Goal: Transaction & Acquisition: Purchase product/service

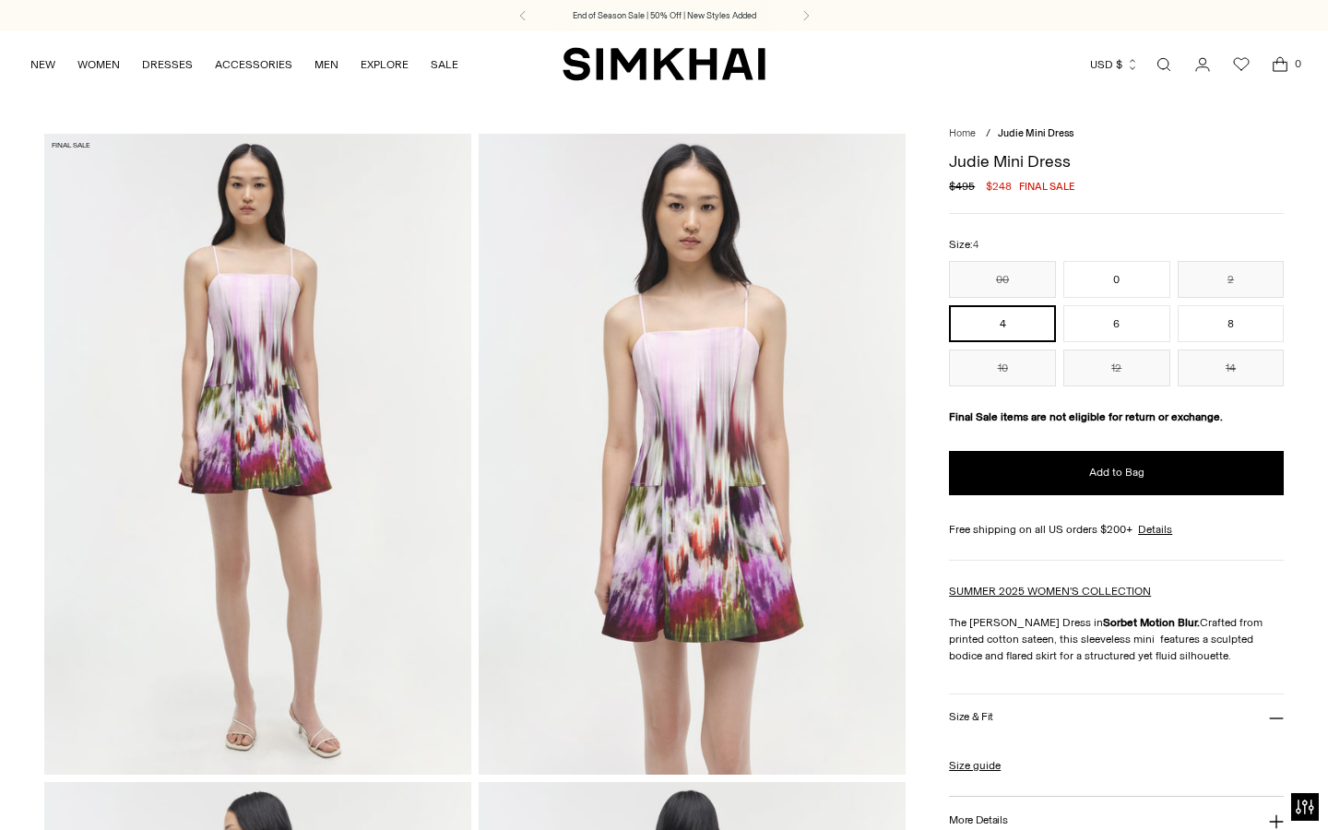
click at [1209, 140] on nav "Home / Judie Mini Dress" at bounding box center [1116, 134] width 335 height 16
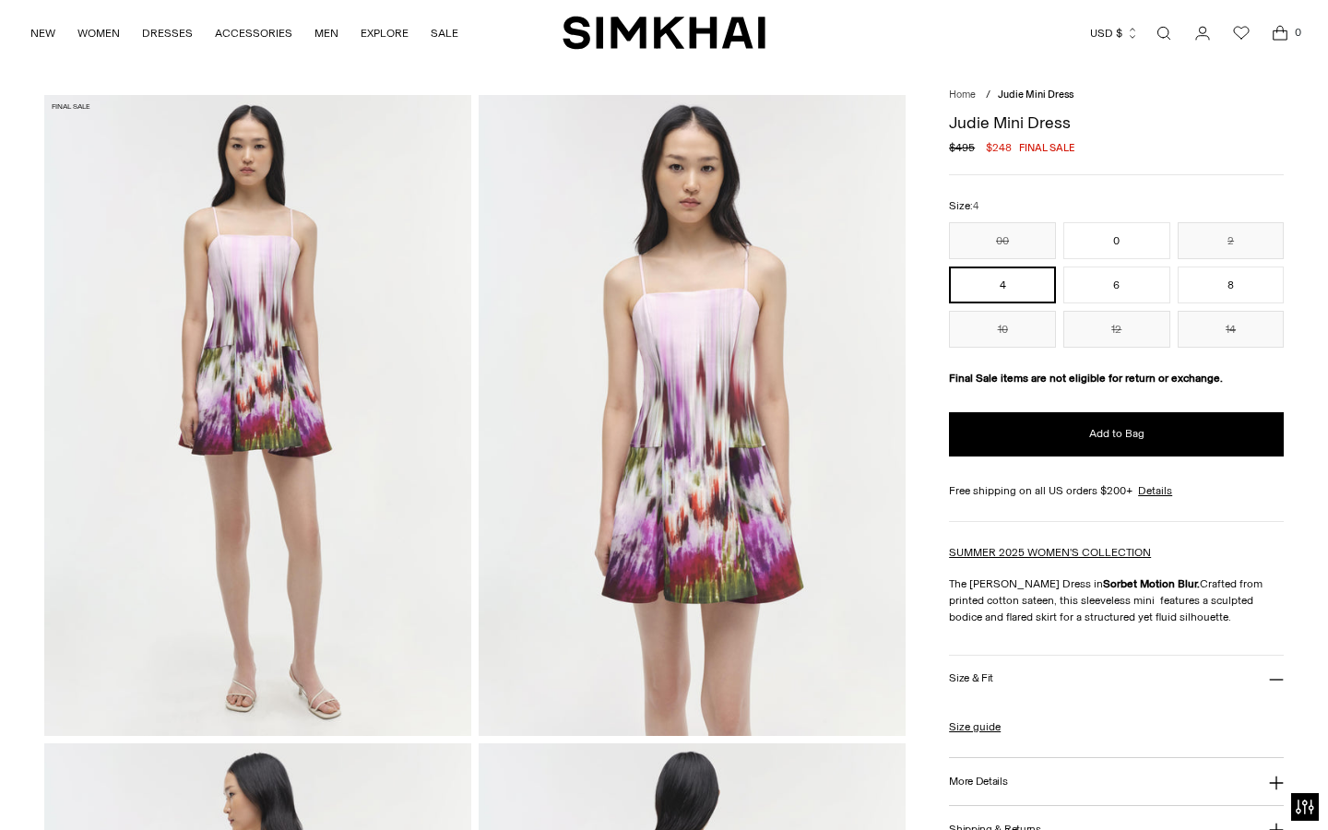
scroll to position [40, 0]
click at [1118, 246] on button "0" at bounding box center [1116, 239] width 107 height 37
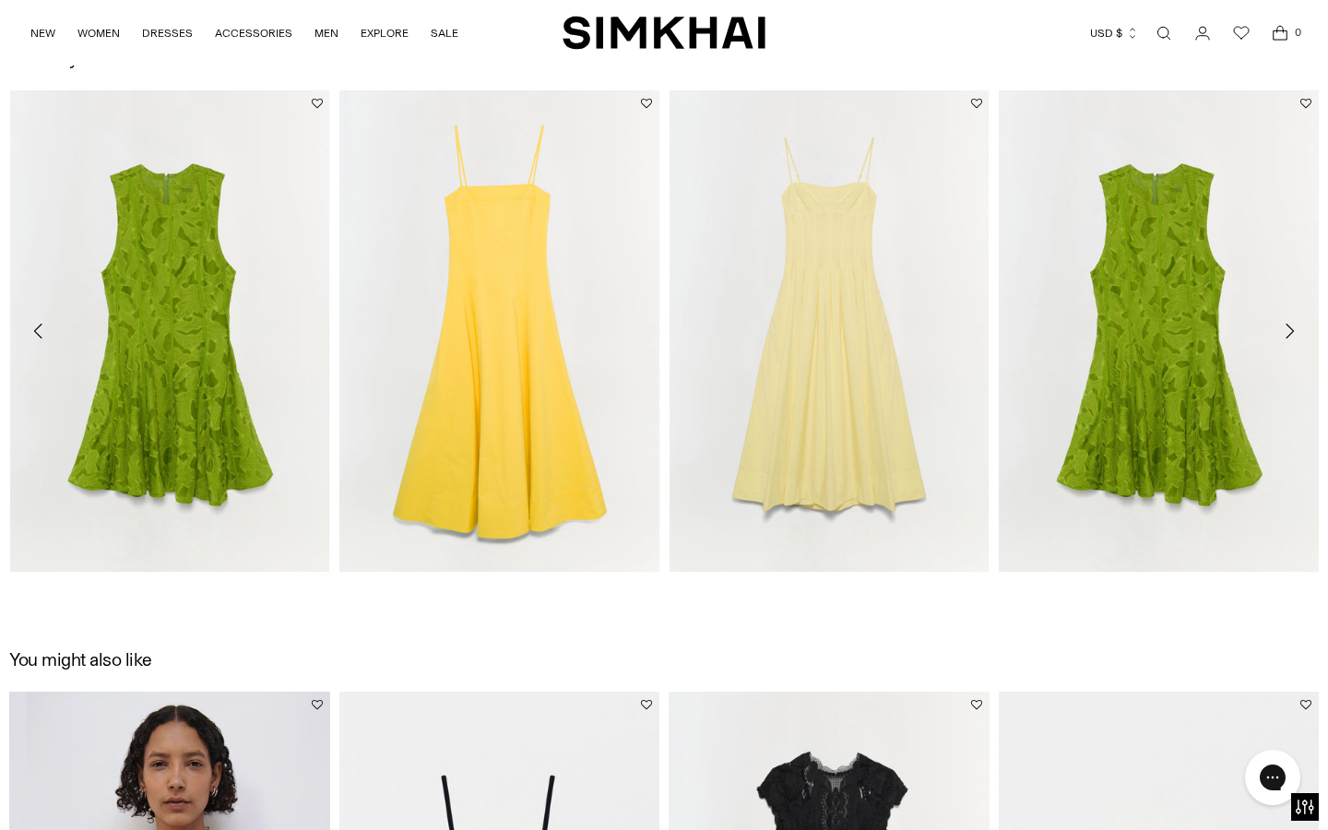
scroll to position [2084, 0]
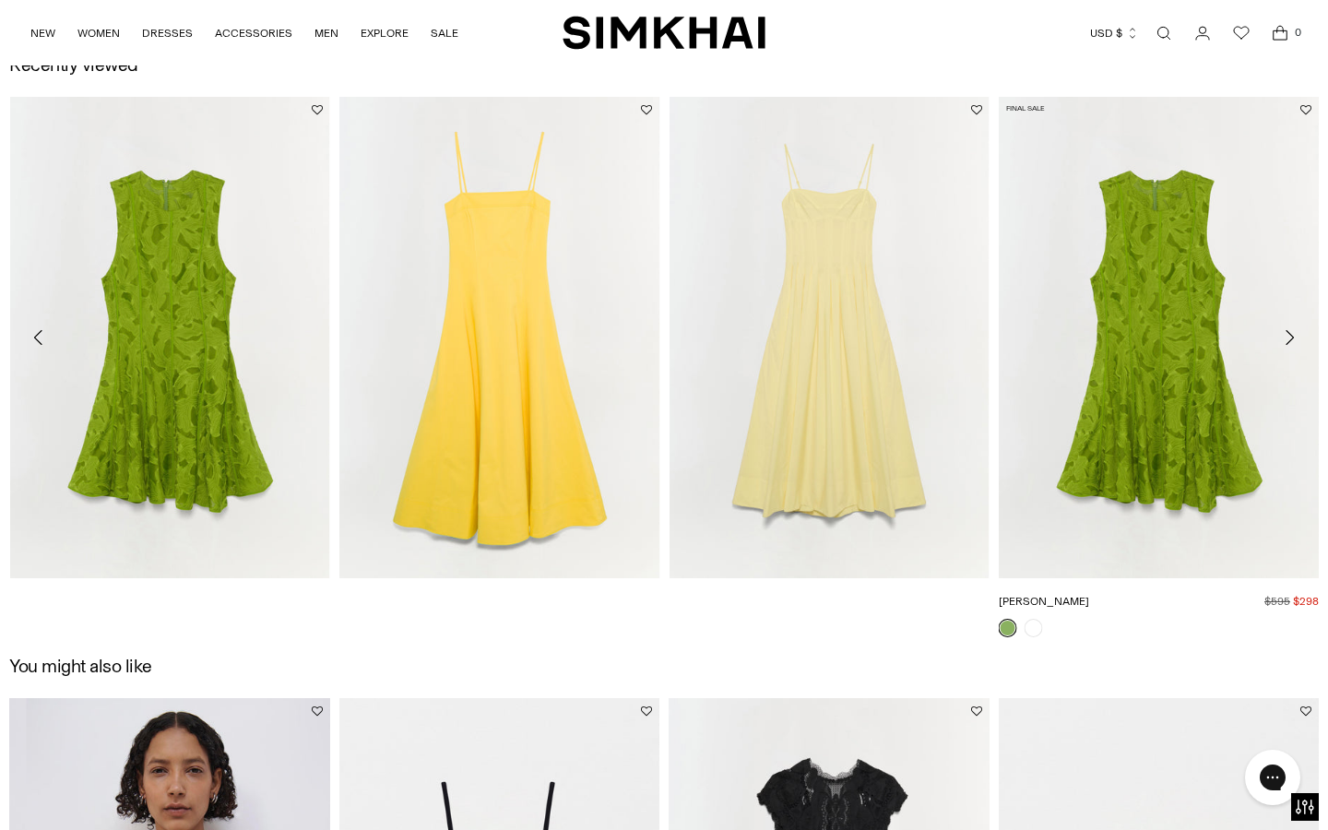
click at [0, 0] on img "Sylvia Dress" at bounding box center [0, 0] width 0 height 0
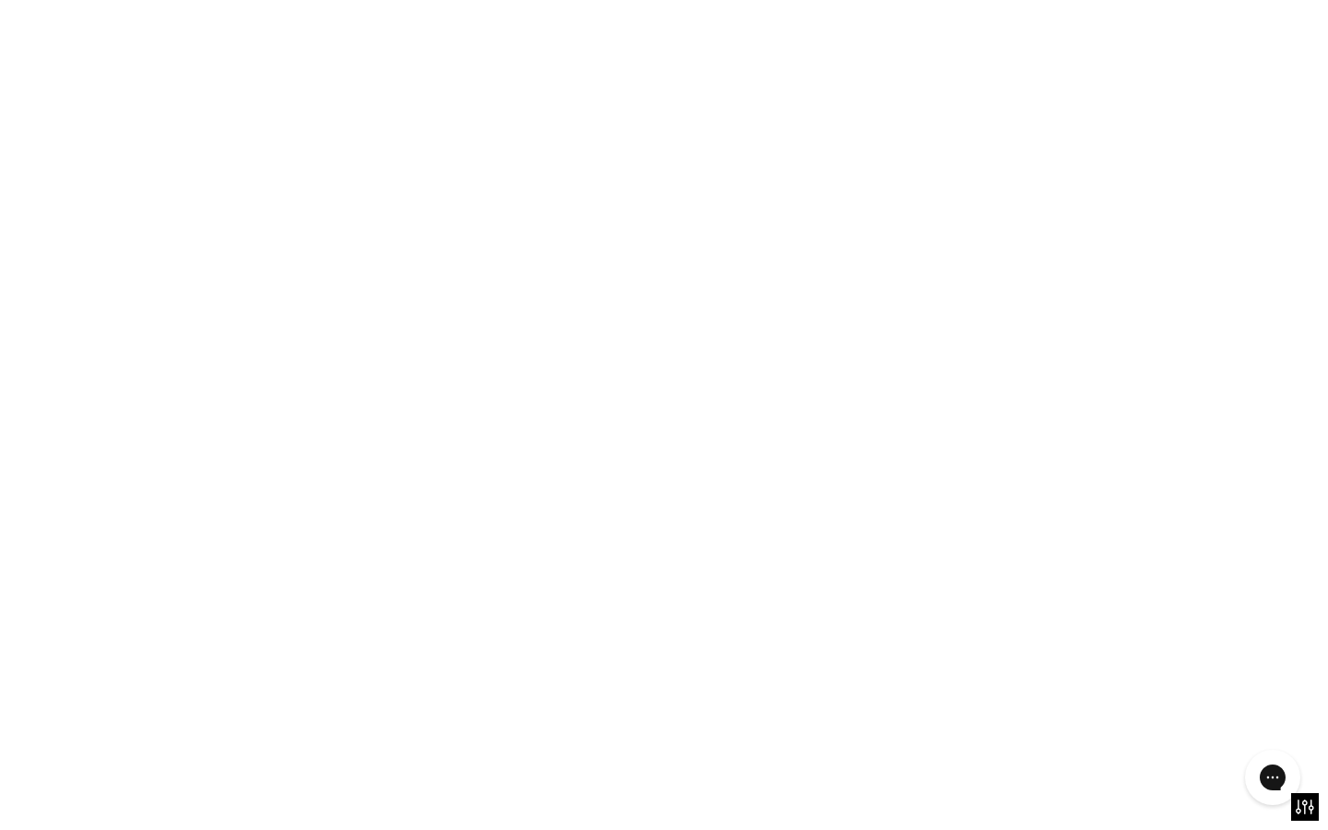
click at [0, 0] on img "Sylvia Dress" at bounding box center [0, 0] width 0 height 0
